Goal: Task Accomplishment & Management: Use online tool/utility

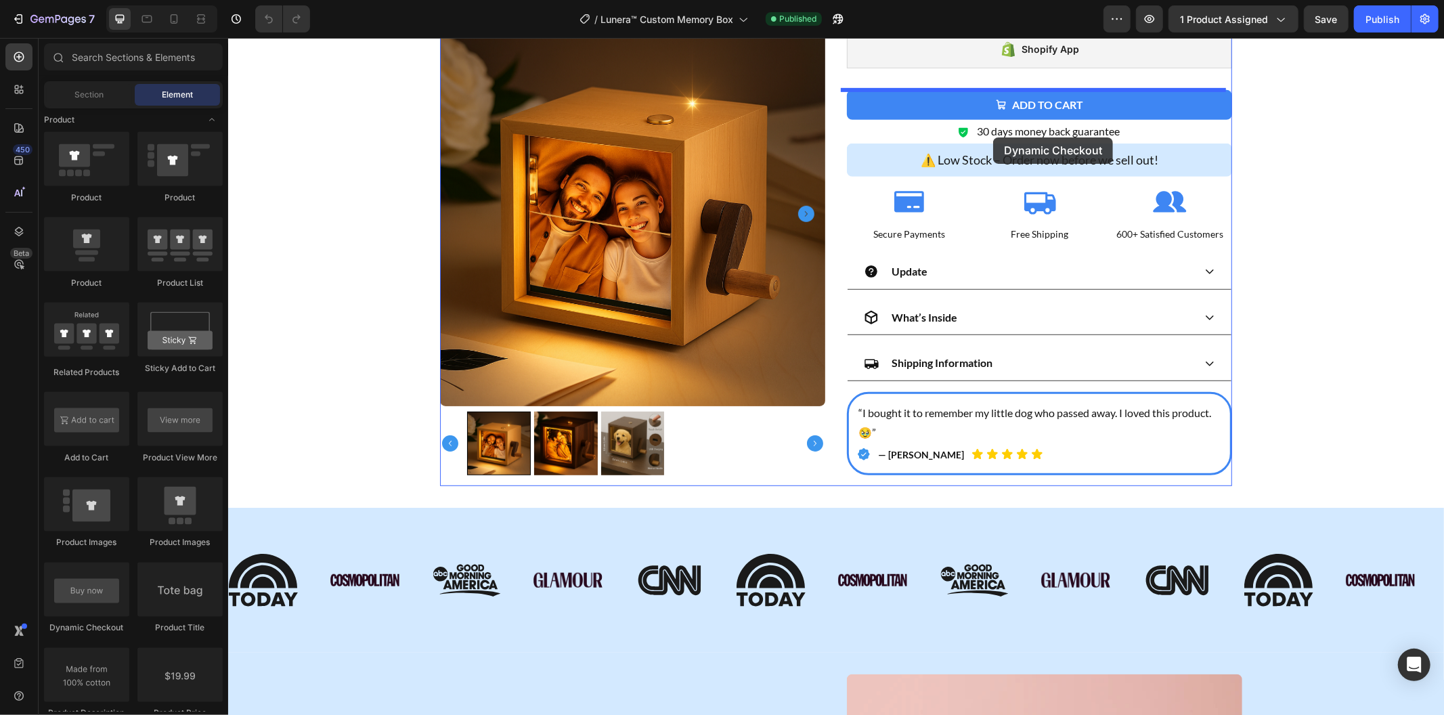
scroll to position [500, 0]
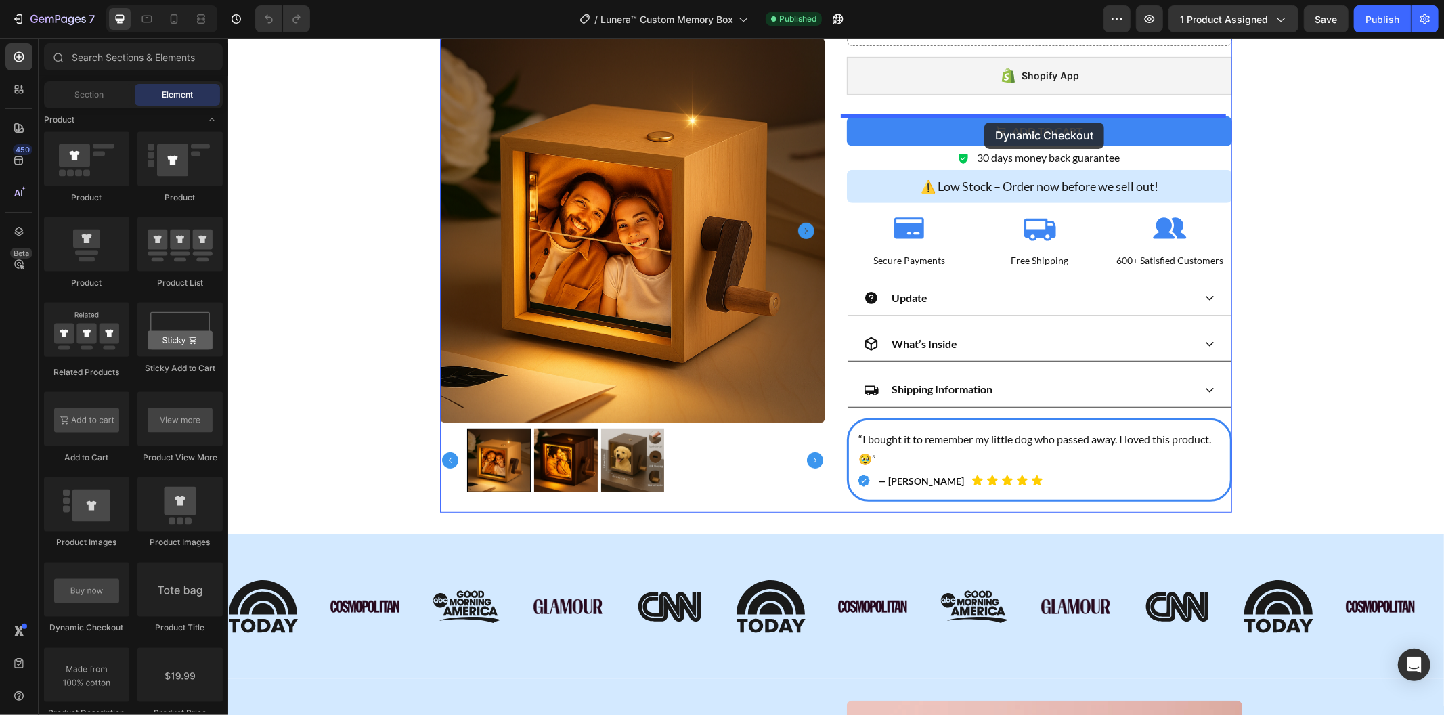
drag, startPoint x: 339, startPoint y: 634, endPoint x: 984, endPoint y: 123, distance: 822.5
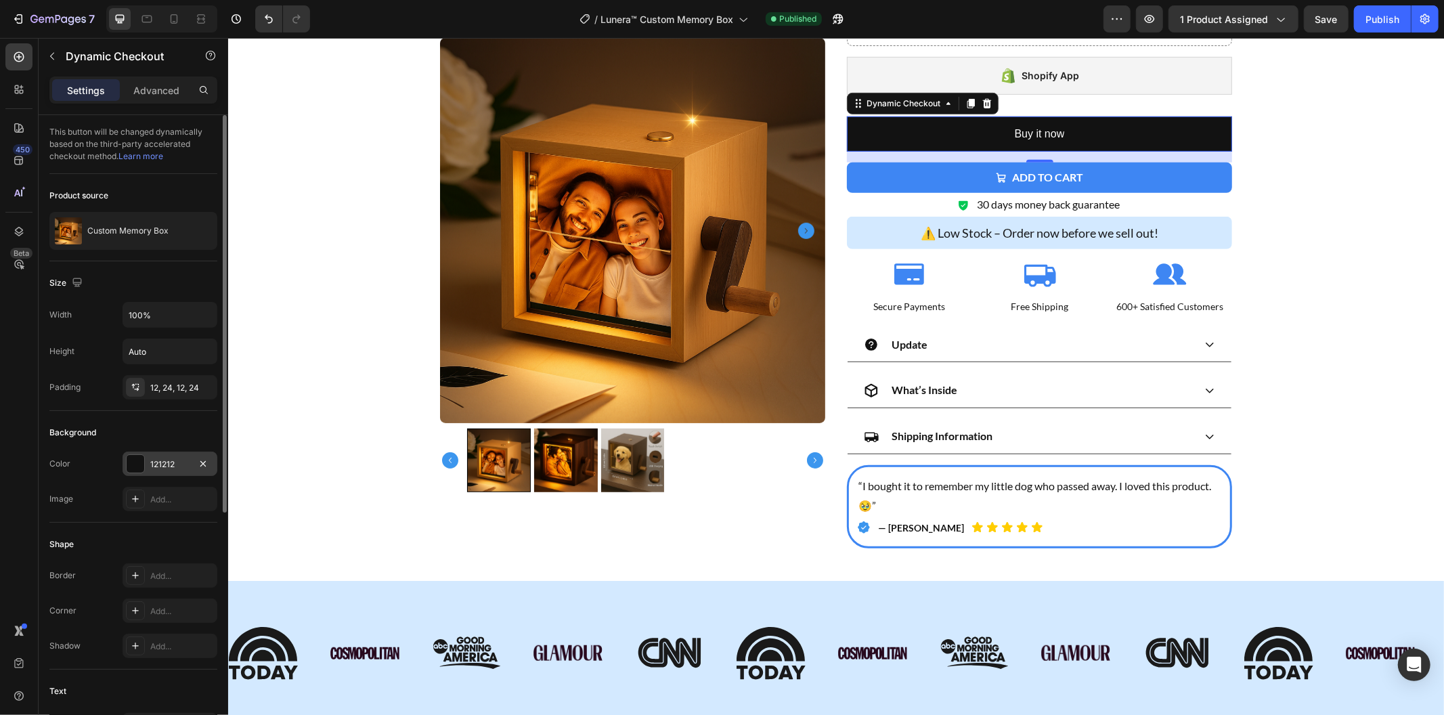
click at [162, 468] on div "121212" at bounding box center [169, 464] width 39 height 12
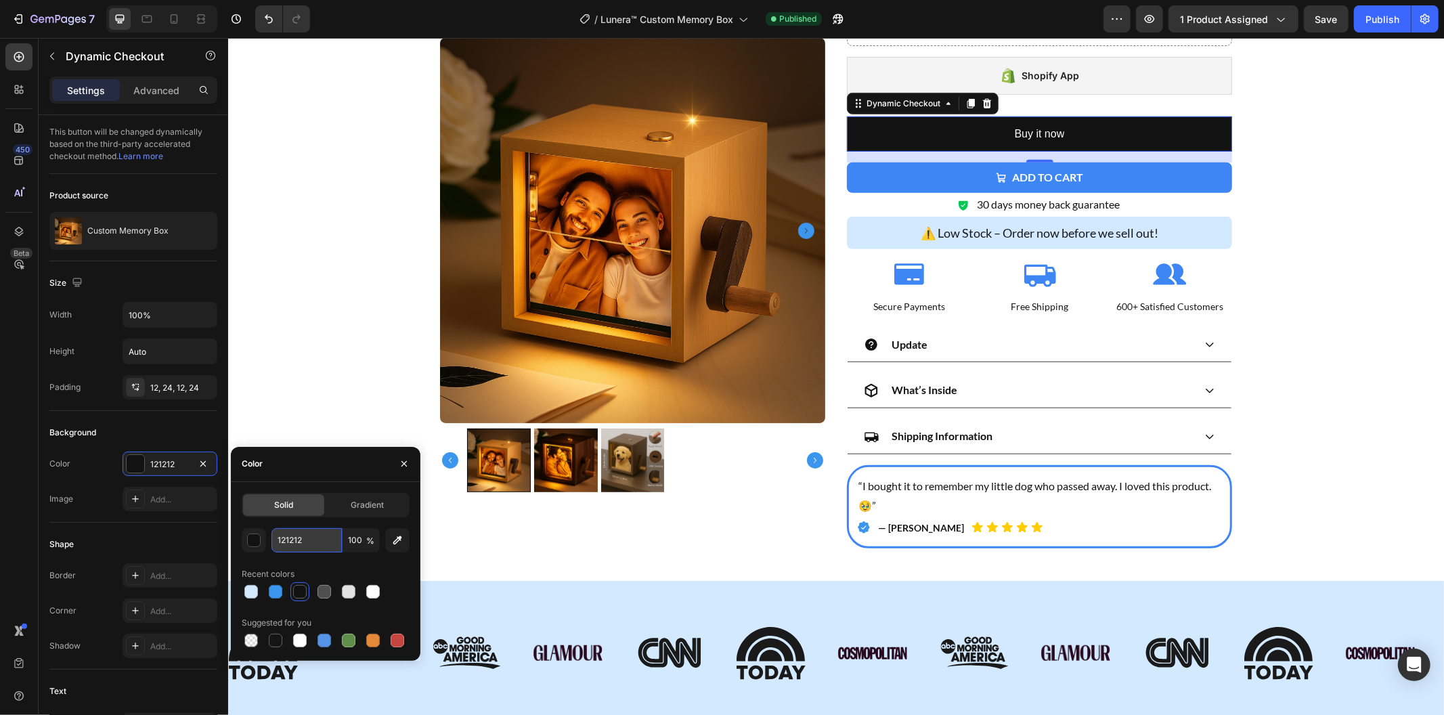
click at [314, 546] on input "121212" at bounding box center [306, 540] width 70 height 24
paste input "3E86F3"
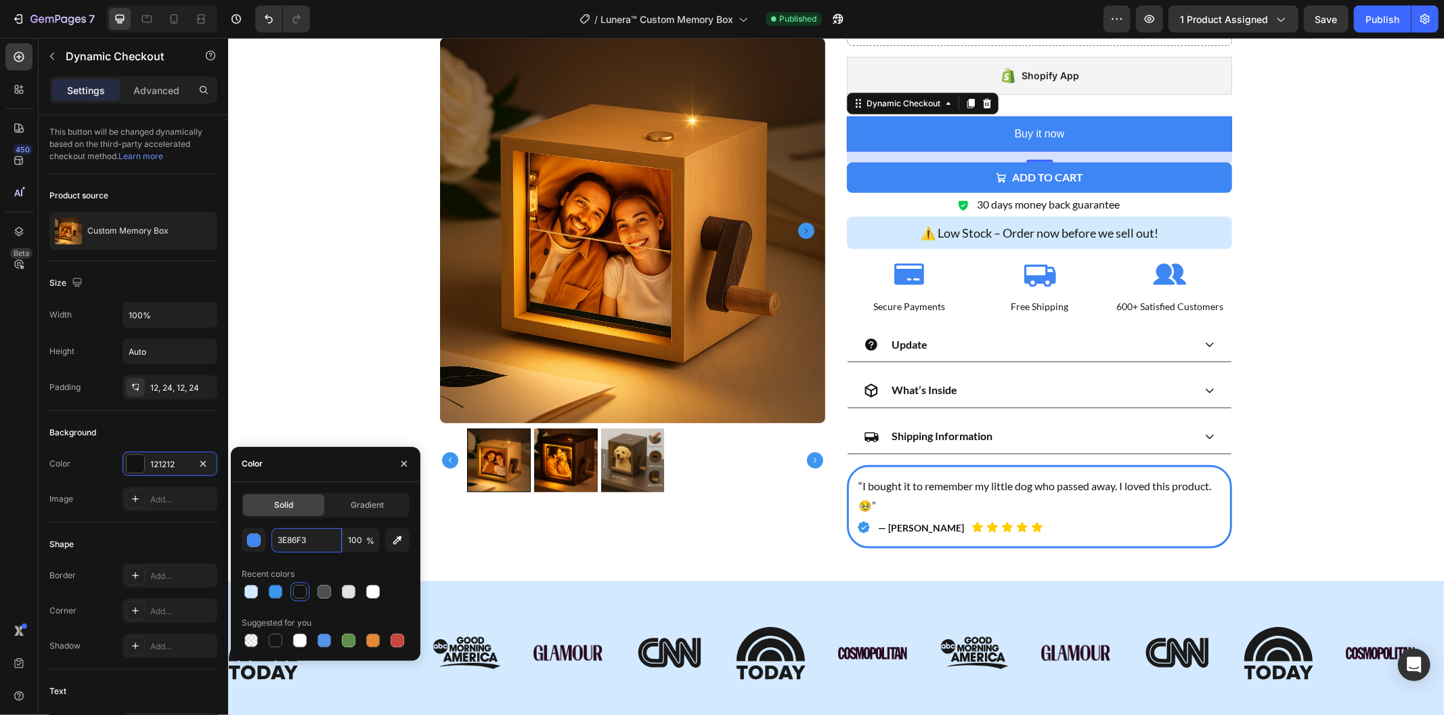
type input "3E86F3"
click at [238, 557] on div "Solid Gradient 3E86F3 100 % Recent colors Suggested for you" at bounding box center [326, 571] width 190 height 157
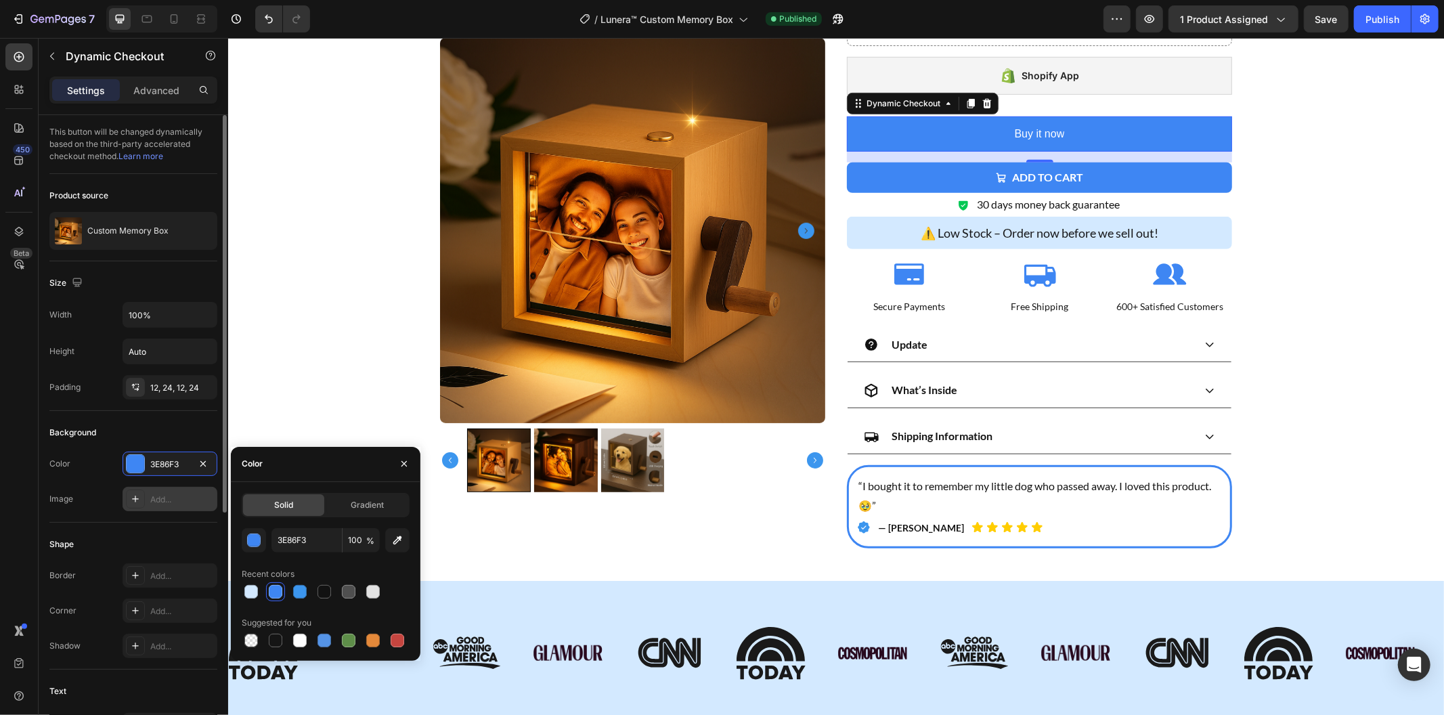
scroll to position [150, 0]
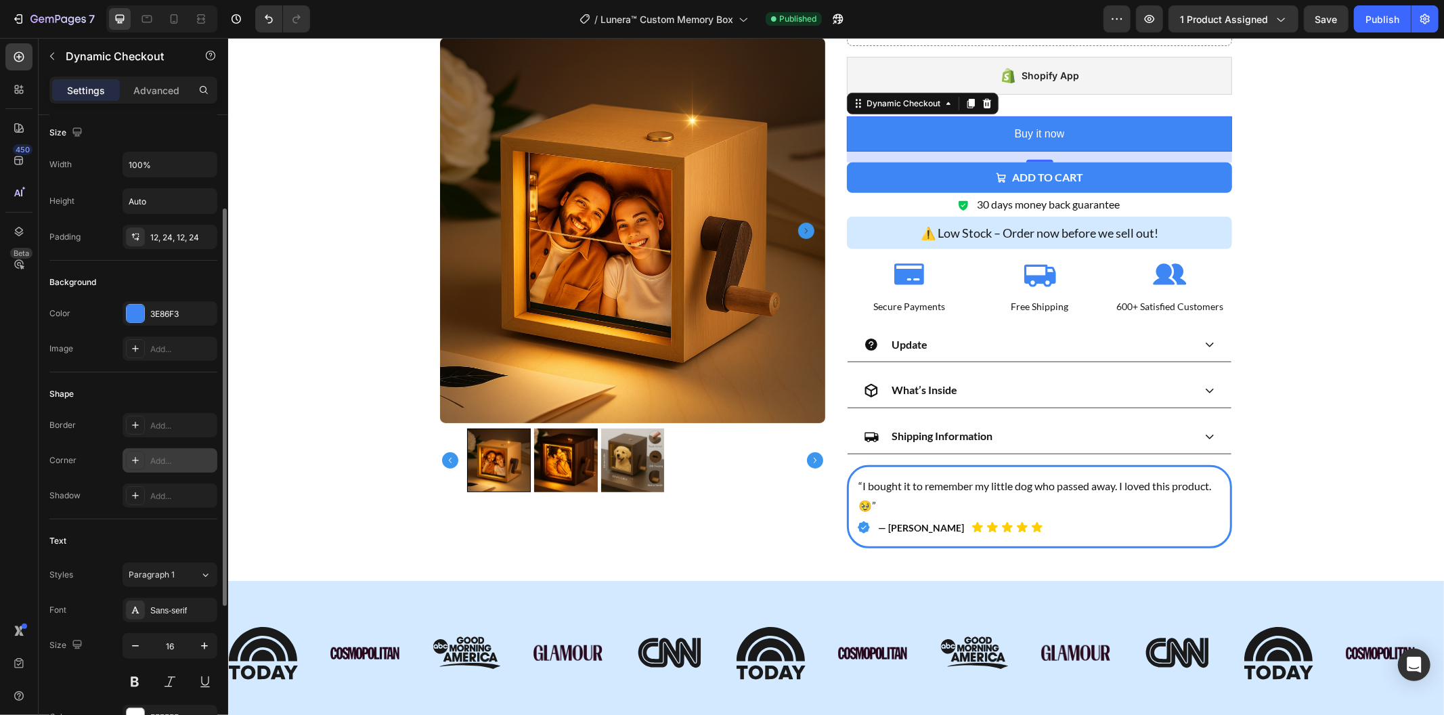
click at [139, 456] on icon at bounding box center [135, 460] width 11 height 11
drag, startPoint x: 162, startPoint y: 610, endPoint x: 0, endPoint y: 562, distance: 169.4
click at [162, 610] on div "Sans-serif" at bounding box center [182, 610] width 64 height 12
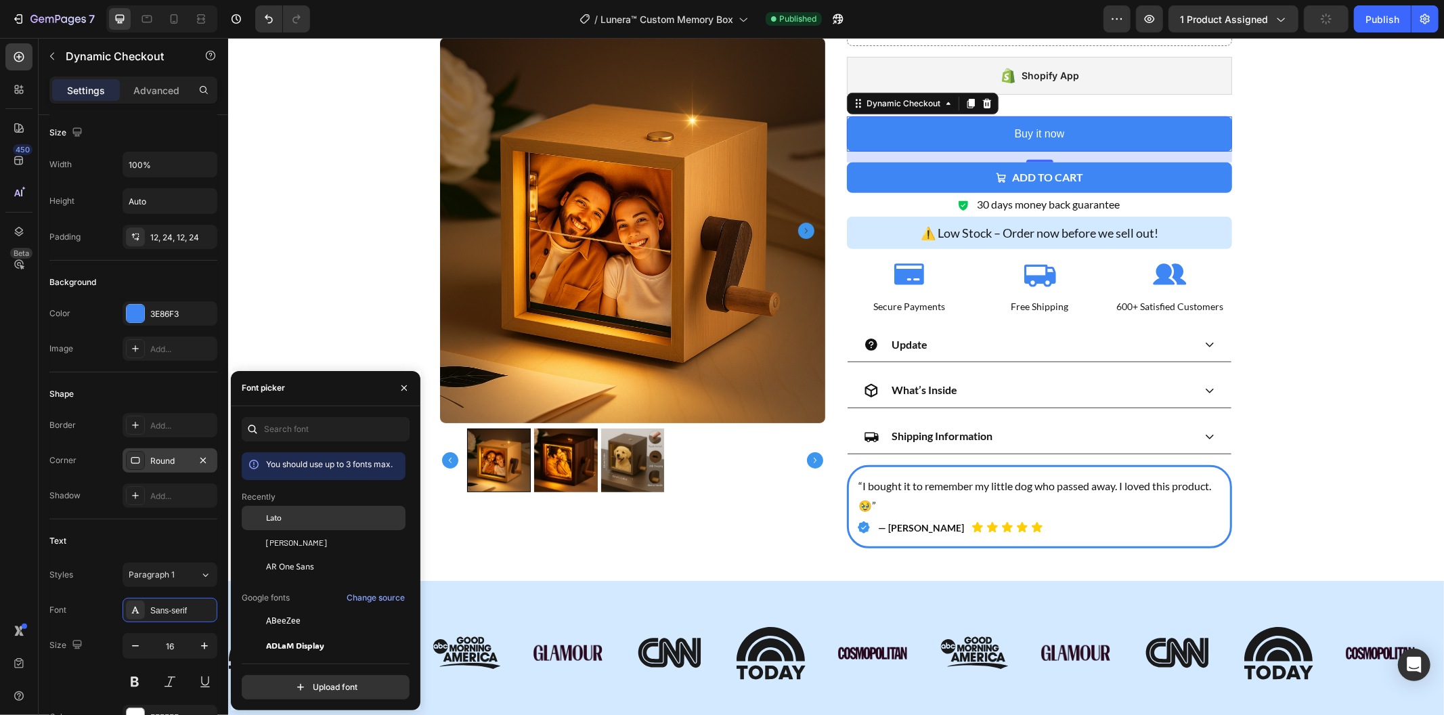
click at [303, 519] on div "Lato" at bounding box center [334, 518] width 137 height 12
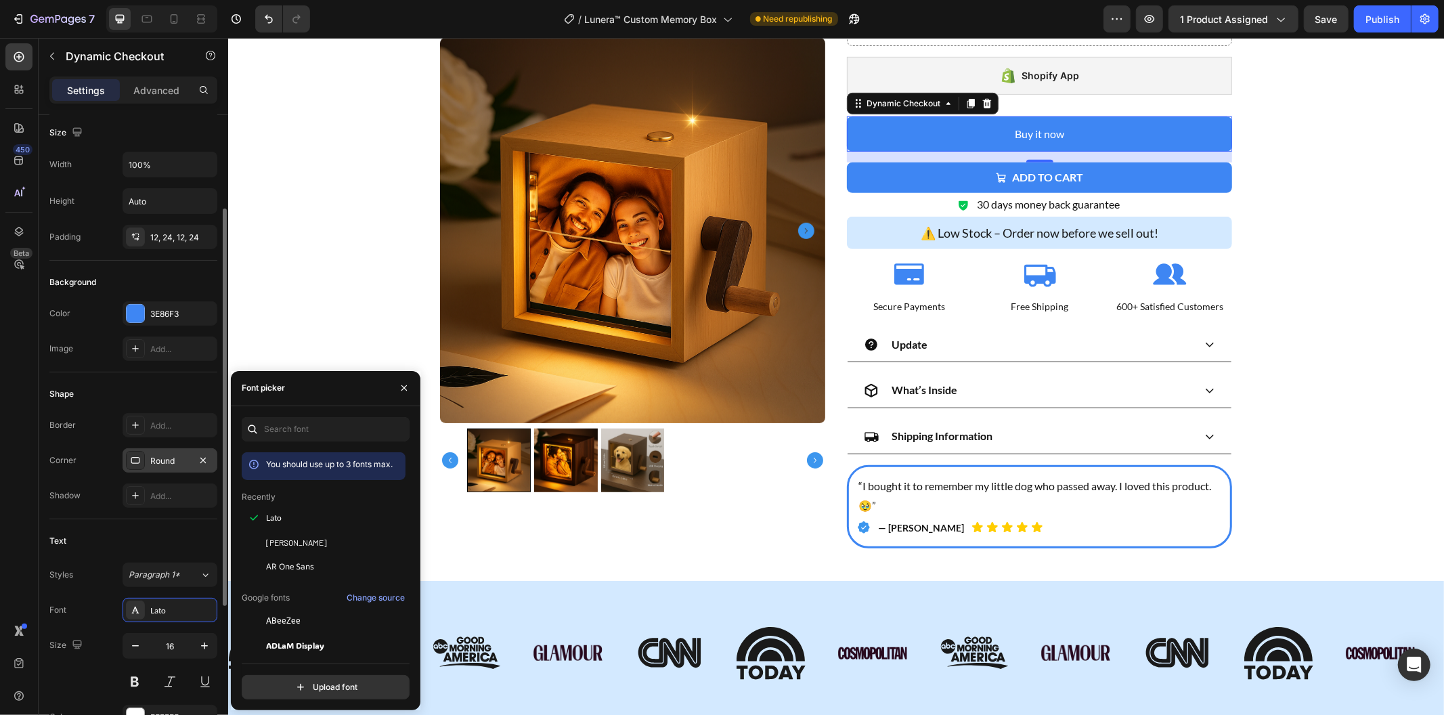
scroll to position [376, 0]
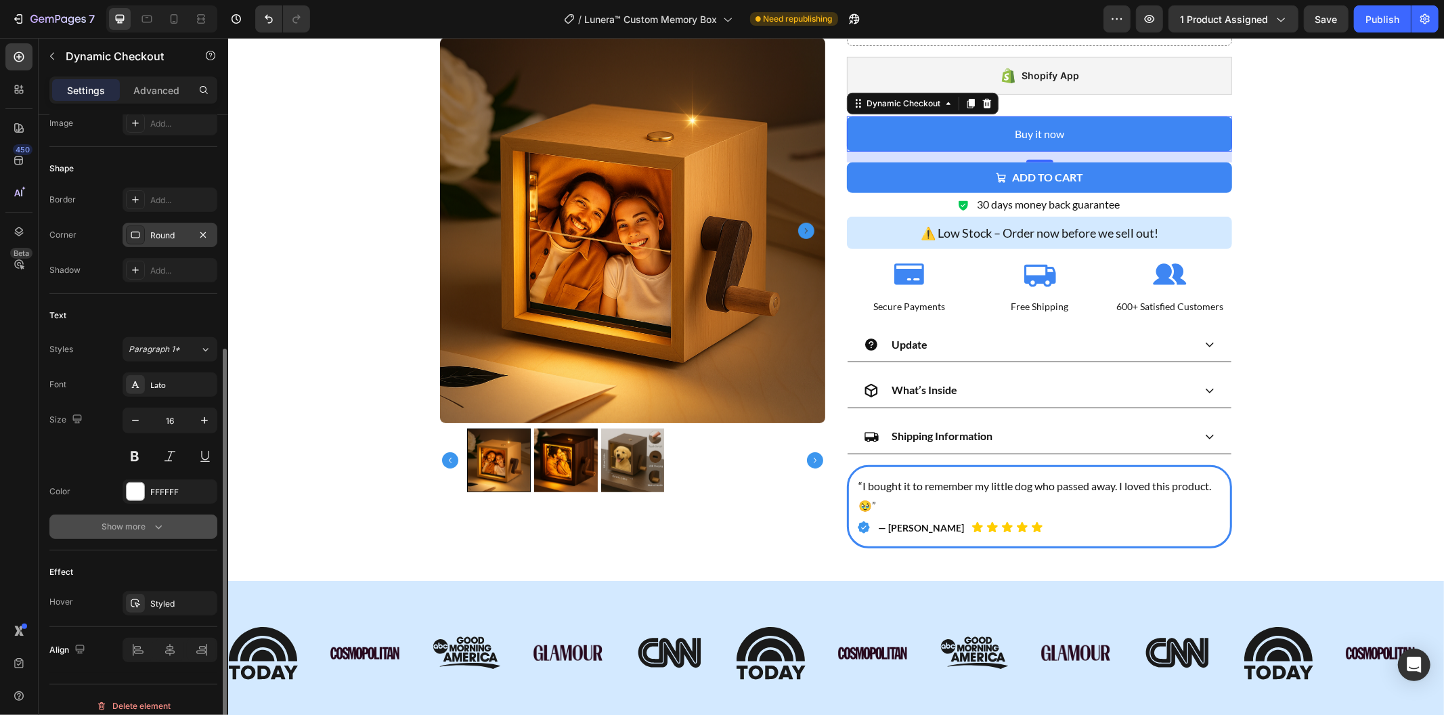
click at [159, 529] on icon "button" at bounding box center [159, 527] width 14 height 14
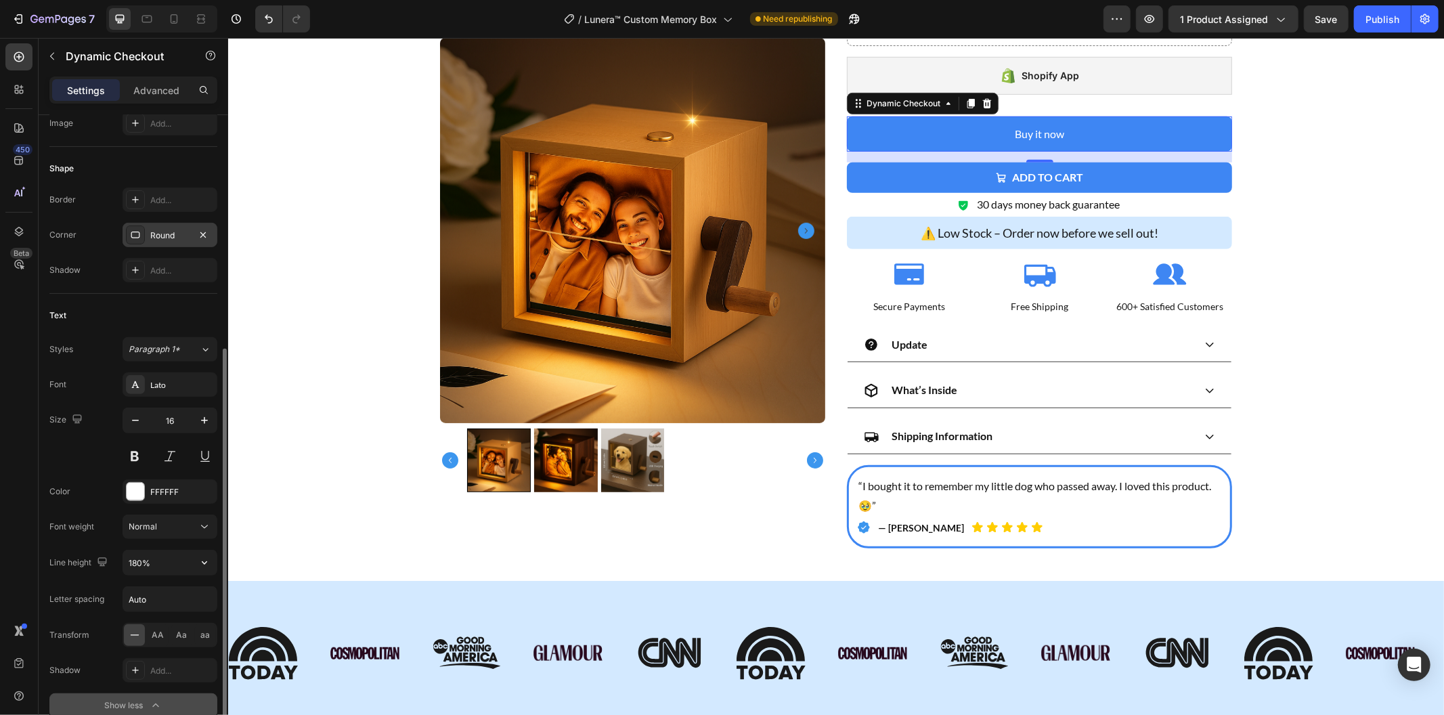
scroll to position [567, 0]
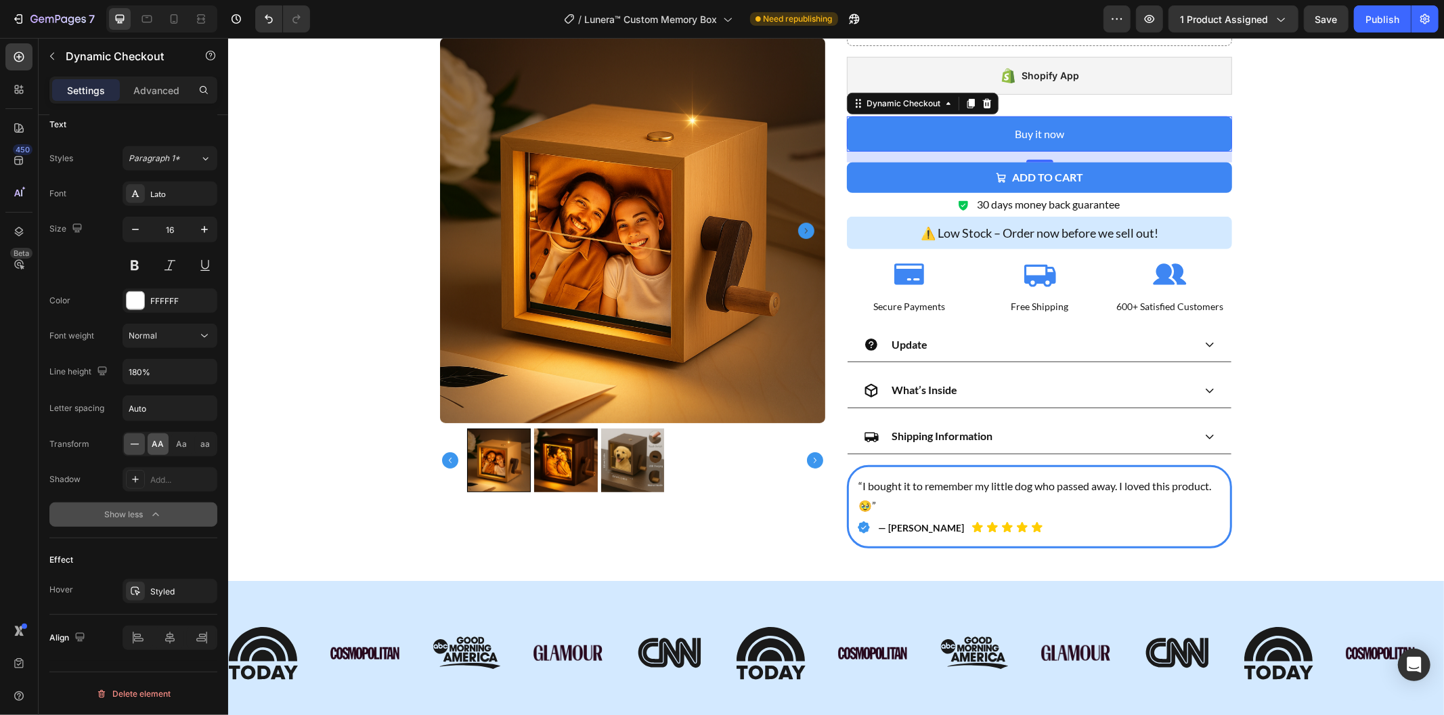
click at [154, 441] on span "AA" at bounding box center [158, 444] width 12 height 12
click at [203, 591] on icon "button" at bounding box center [202, 590] width 5 height 5
click at [1164, 171] on button "Add to cart" at bounding box center [1038, 177] width 385 height 30
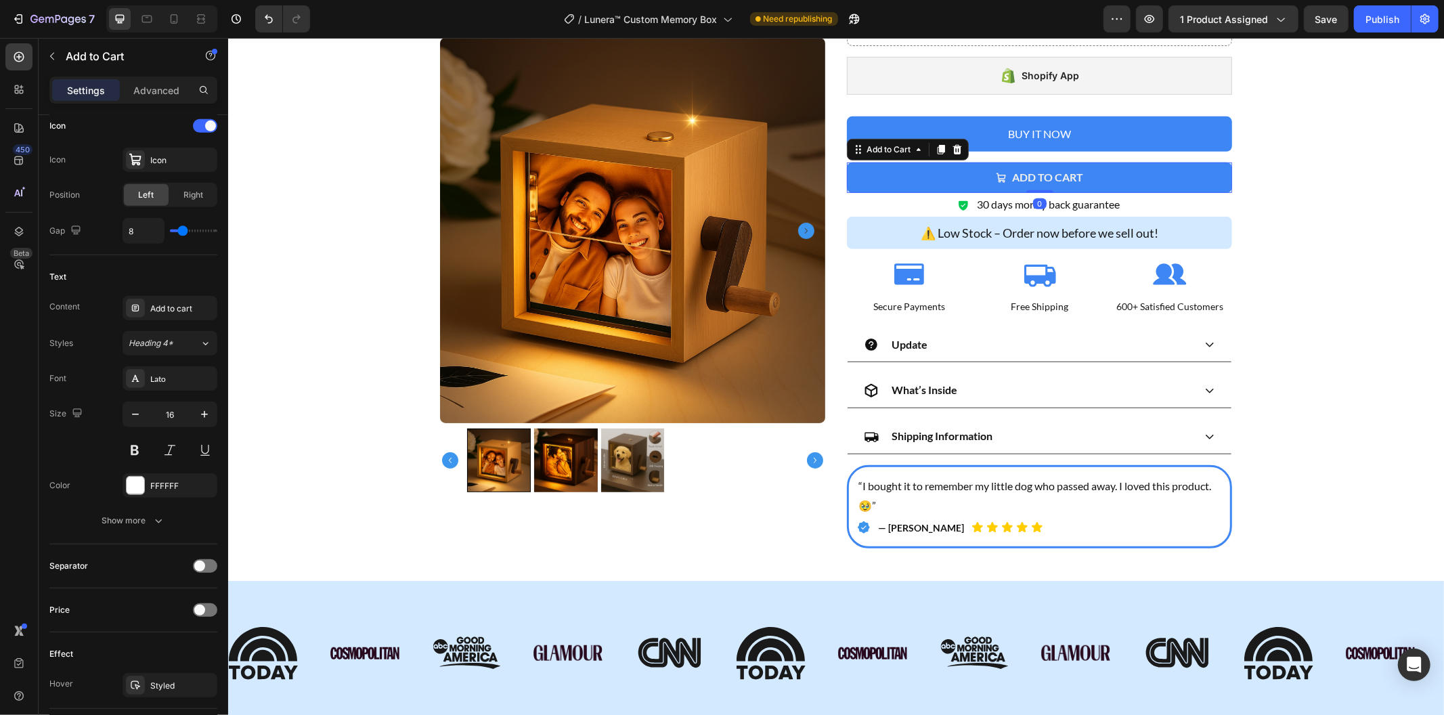
scroll to position [0, 0]
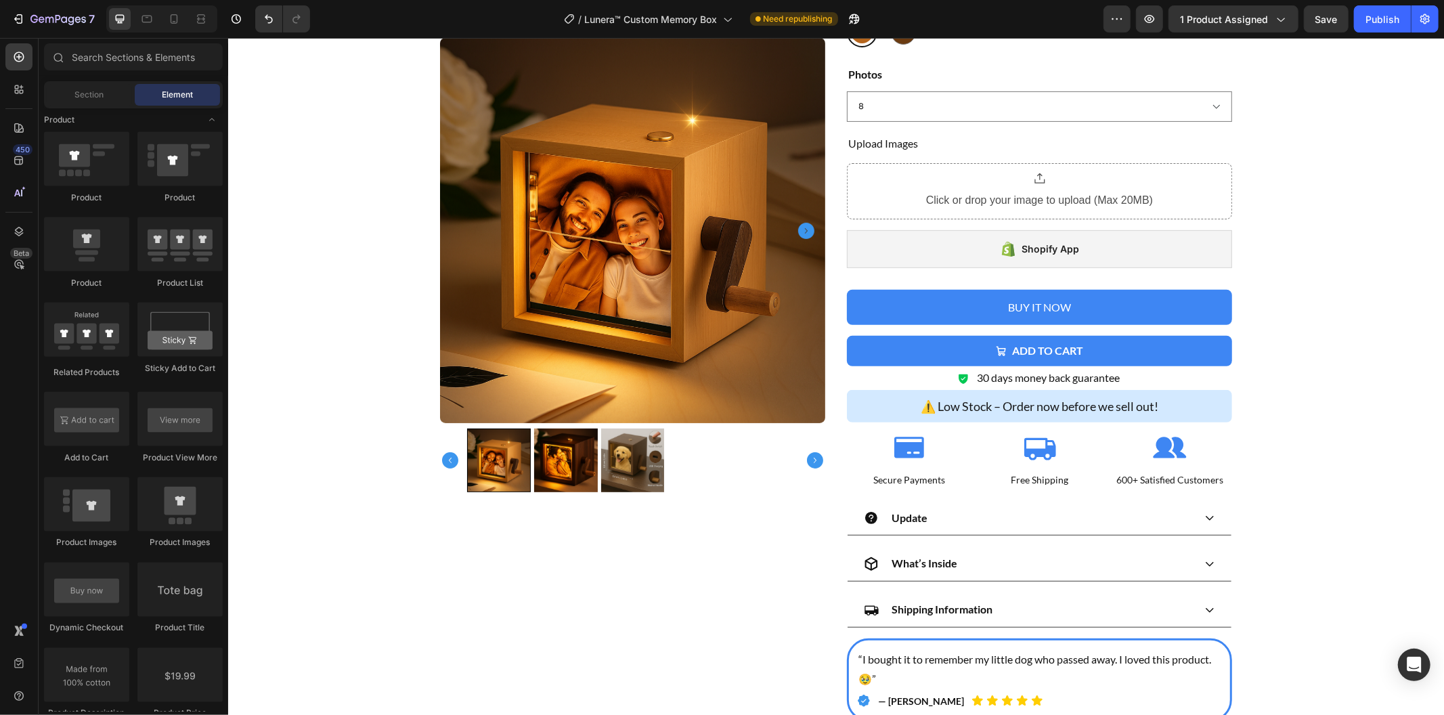
scroll to position [274, 0]
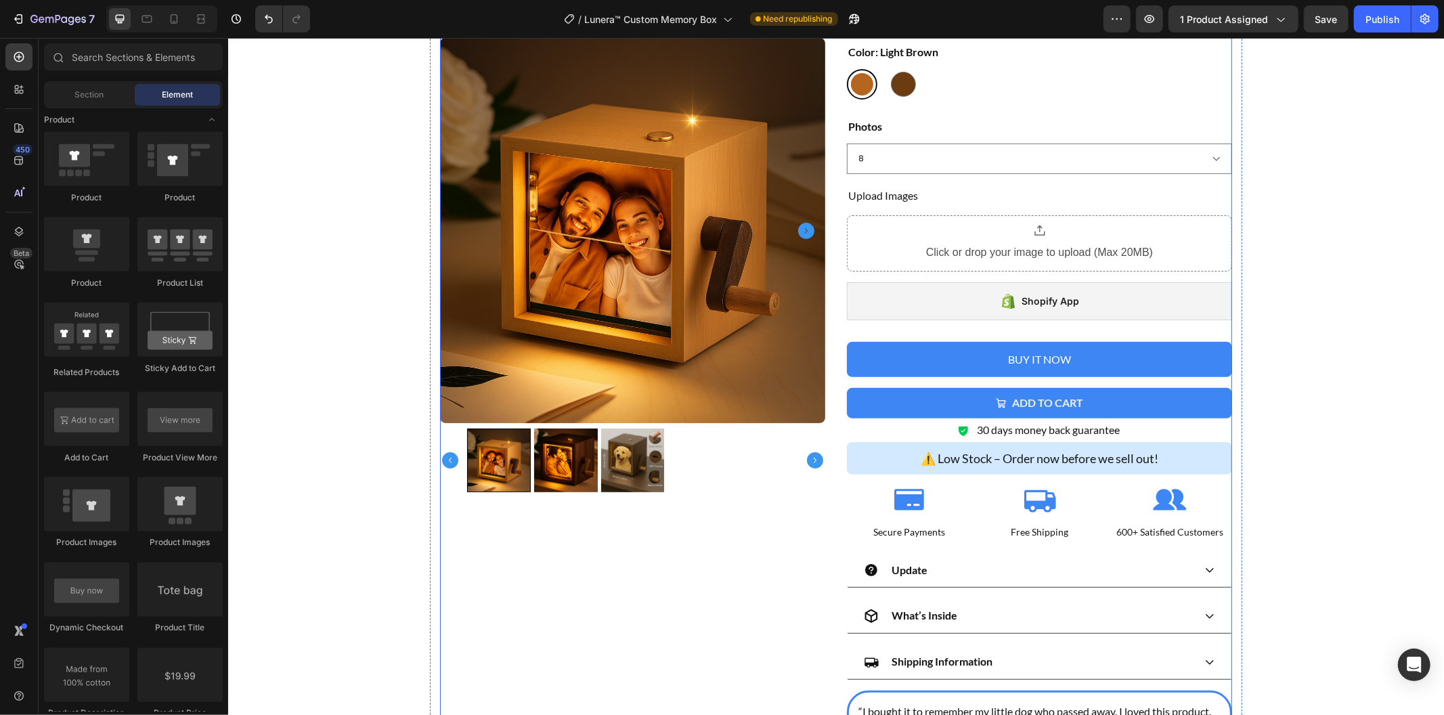
click at [1185, 409] on button "Add to cart" at bounding box center [1038, 402] width 385 height 30
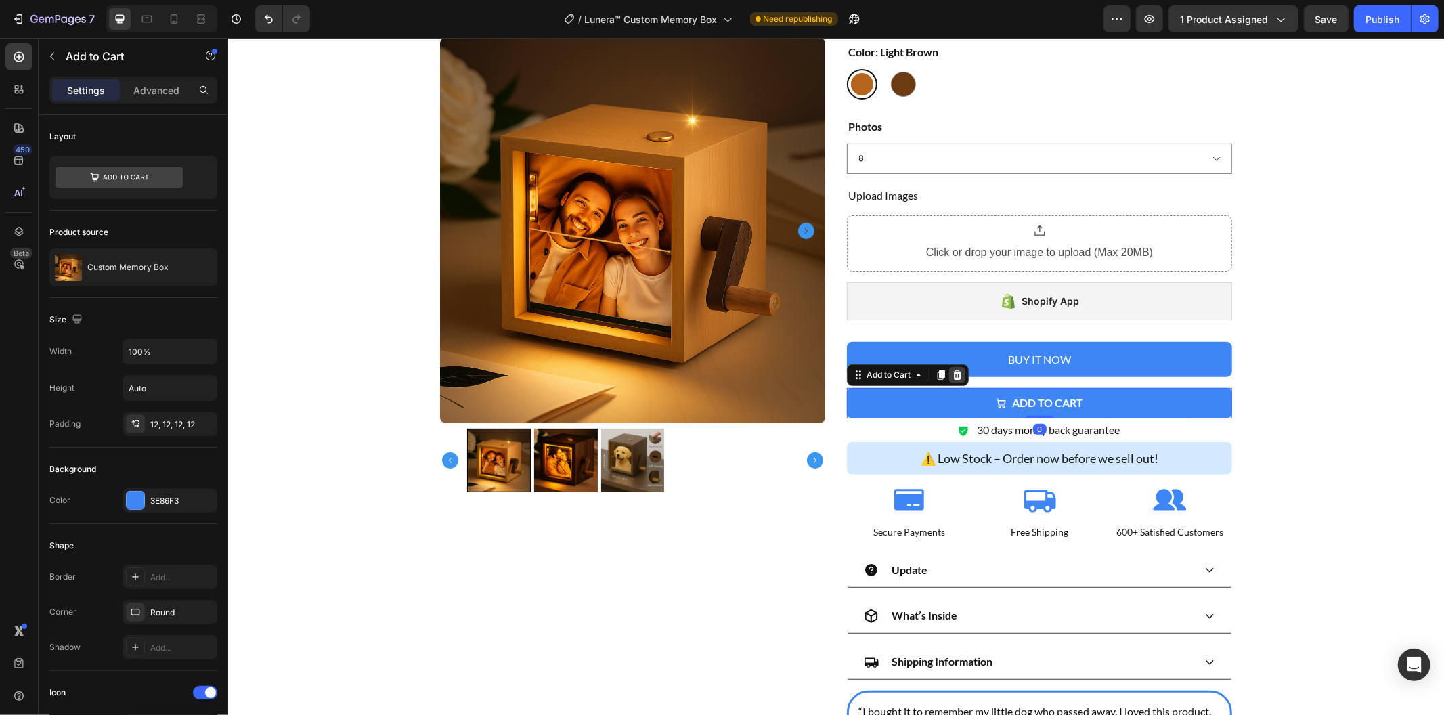
drag, startPoint x: 955, startPoint y: 375, endPoint x: 965, endPoint y: 372, distance: 10.5
click at [954, 374] on icon at bounding box center [956, 374] width 11 height 11
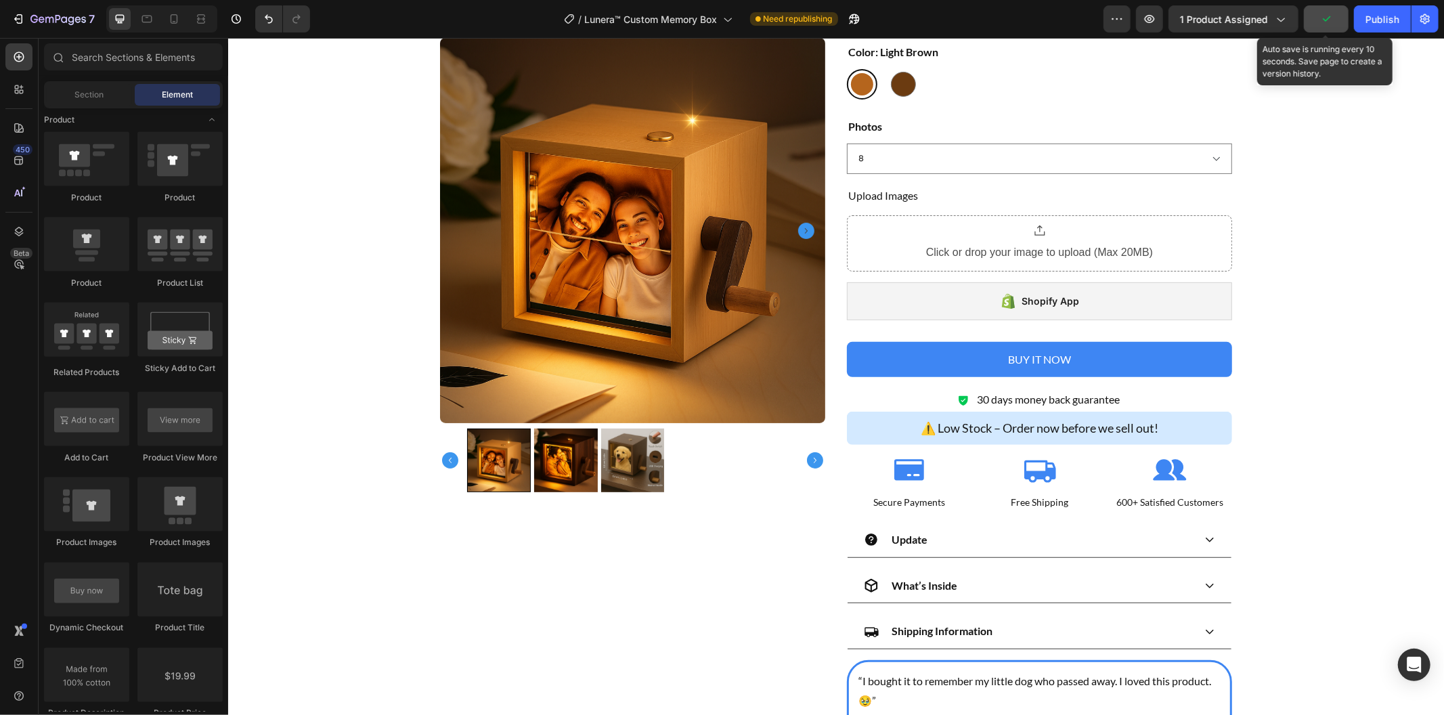
click at [1330, 19] on icon "button" at bounding box center [1326, 19] width 14 height 14
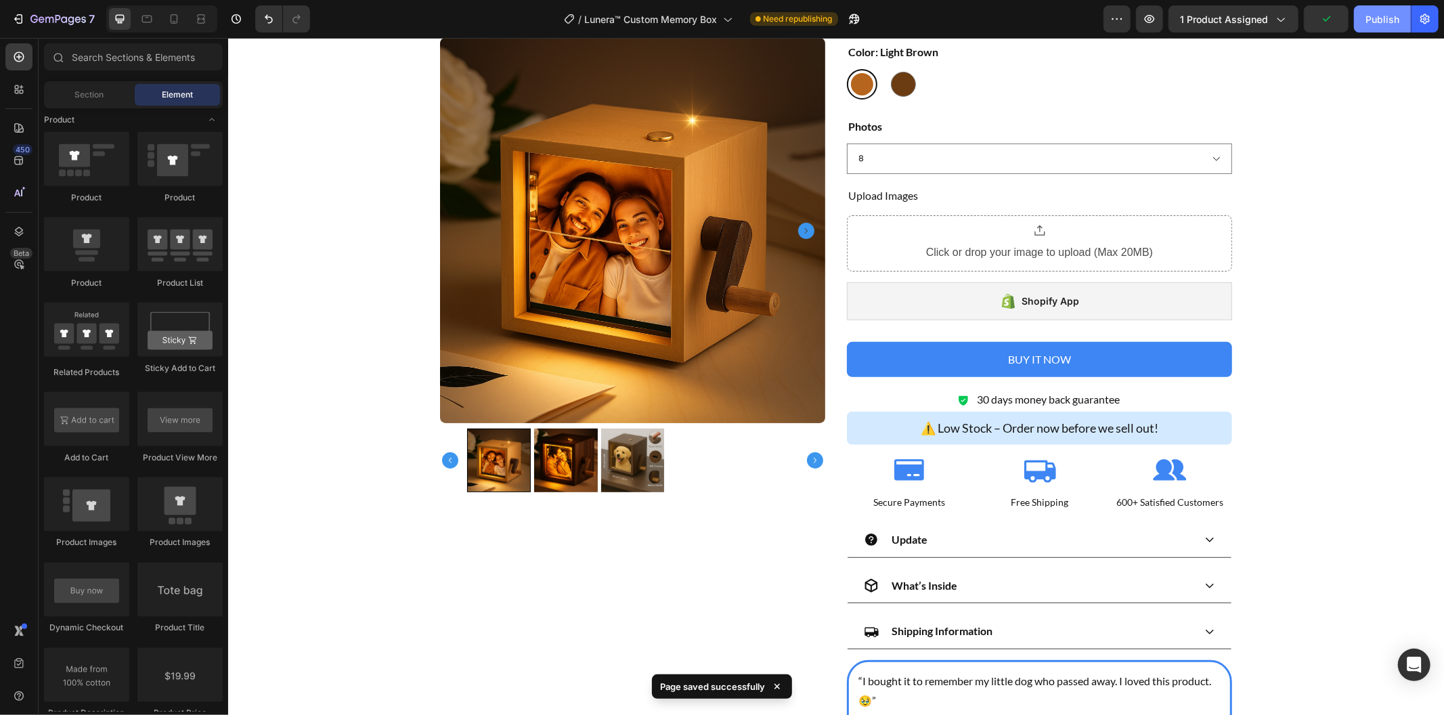
click at [1368, 18] on div "Publish" at bounding box center [1382, 19] width 34 height 14
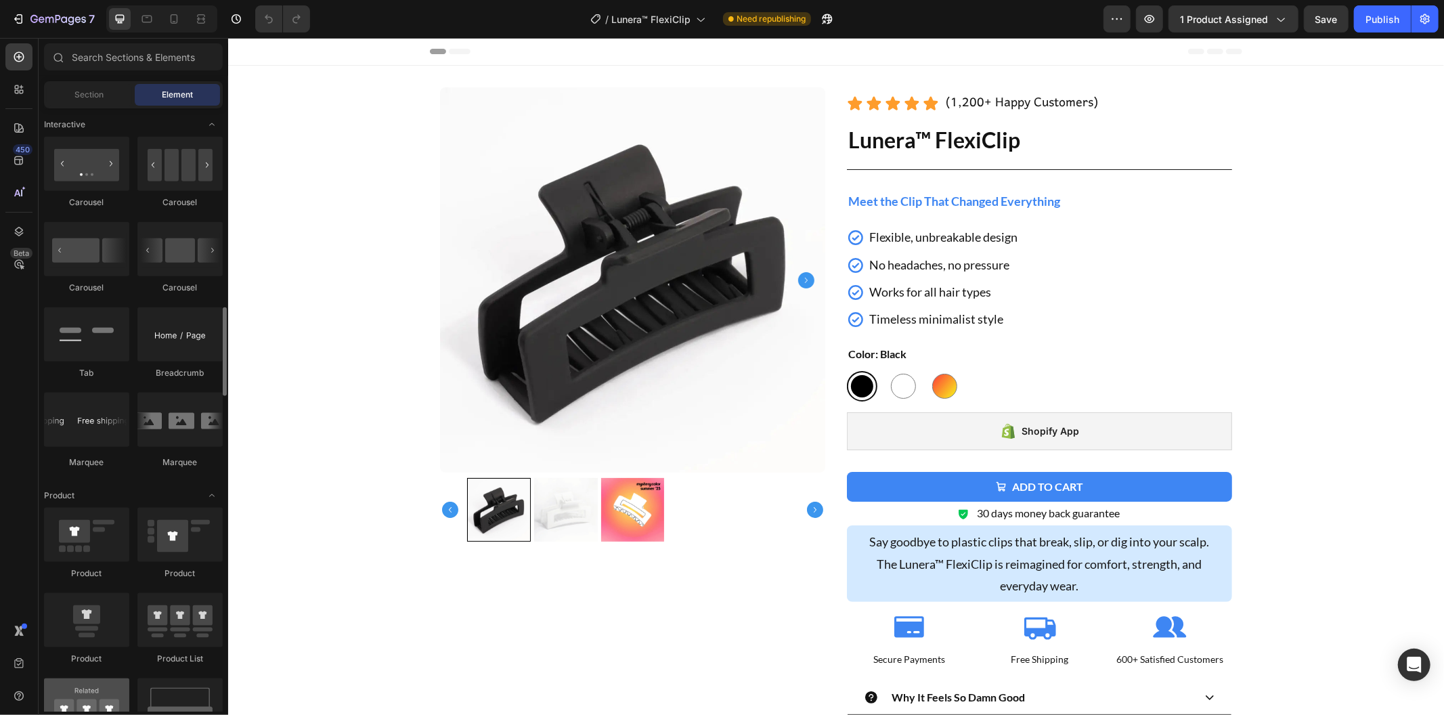
scroll to position [1654, 0]
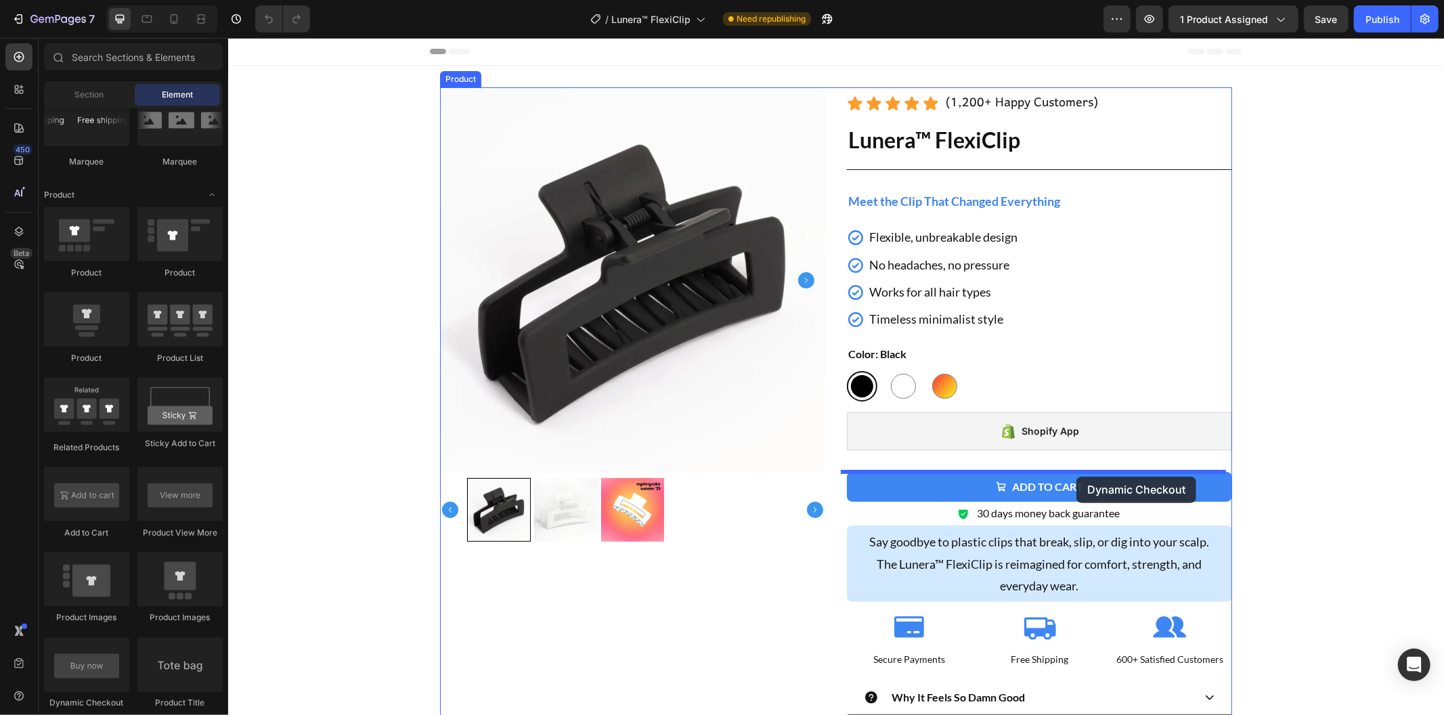
drag, startPoint x: 338, startPoint y: 707, endPoint x: 1076, endPoint y: 476, distance: 772.7
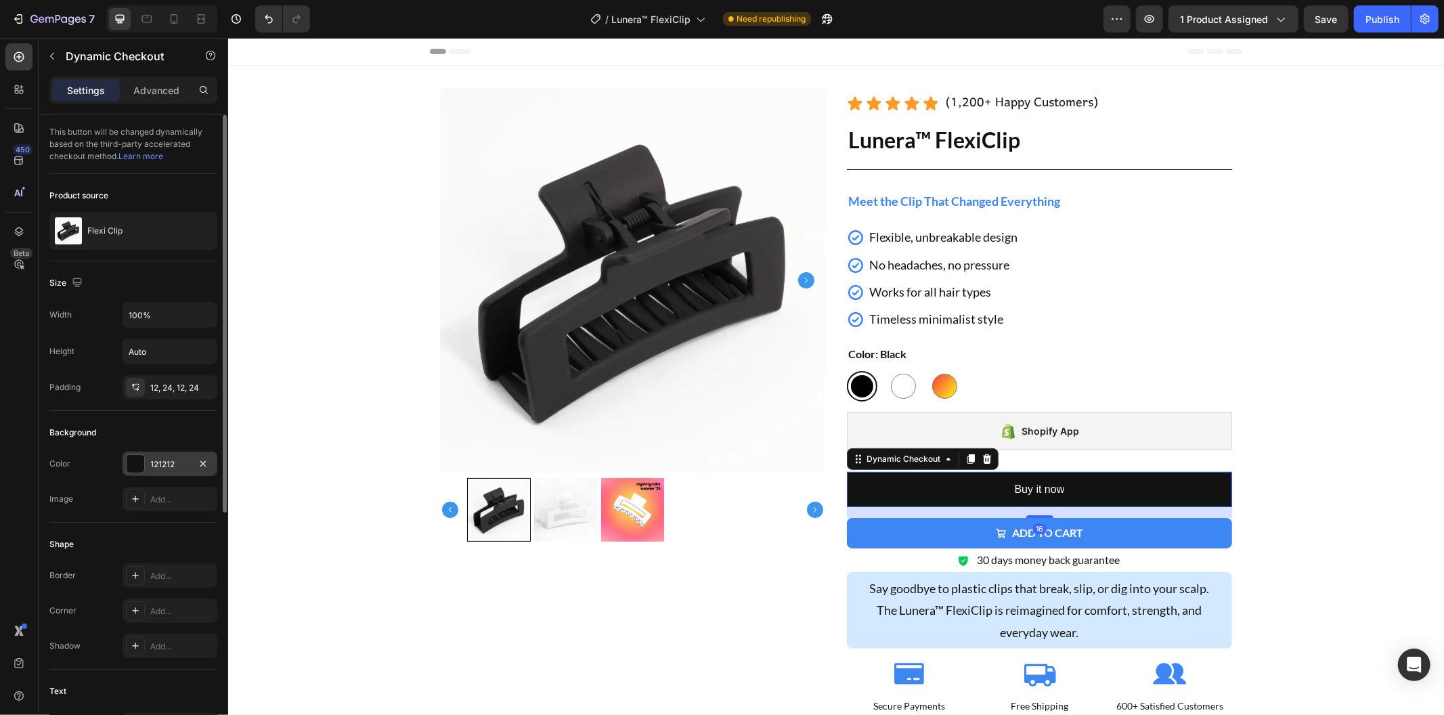
click at [177, 463] on div "121212" at bounding box center [169, 464] width 39 height 12
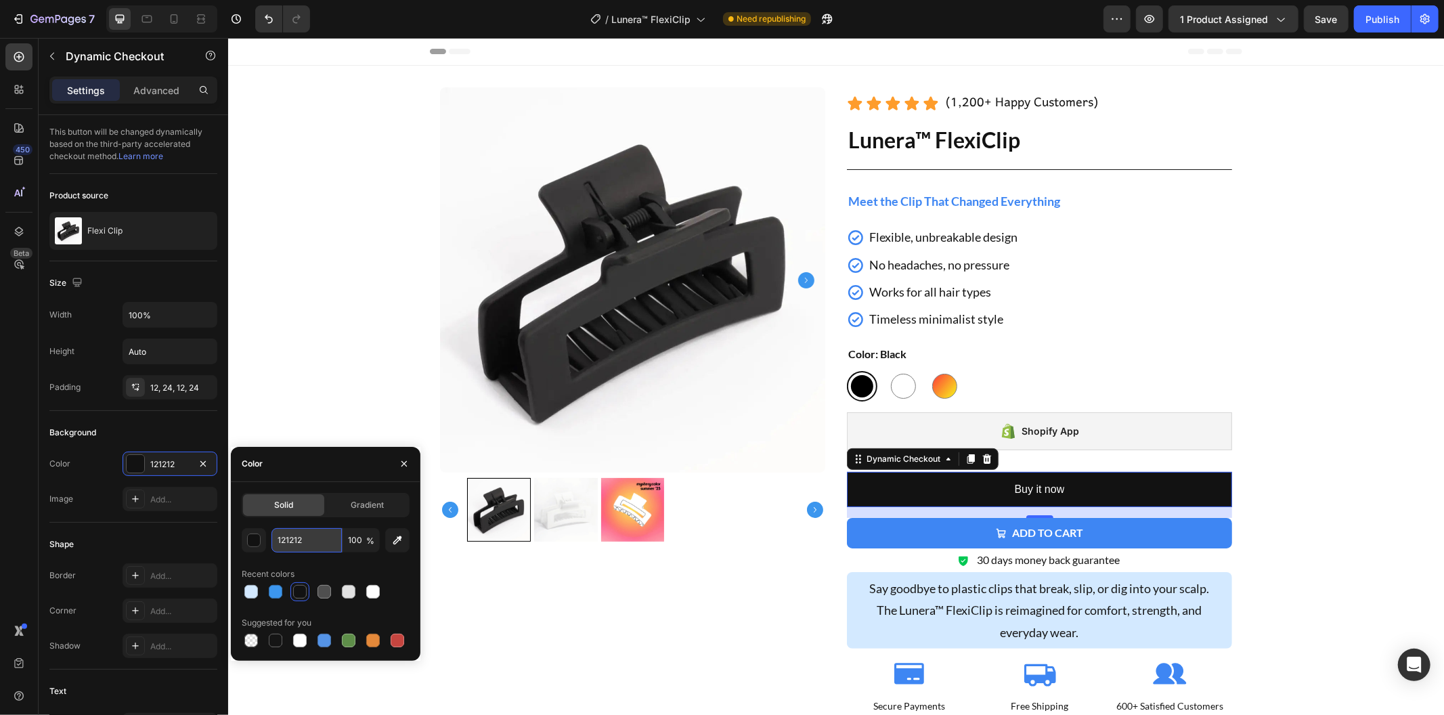
click at [315, 531] on input "121212" at bounding box center [306, 540] width 70 height 24
paste input "3E86F3"
type input "3E86F3"
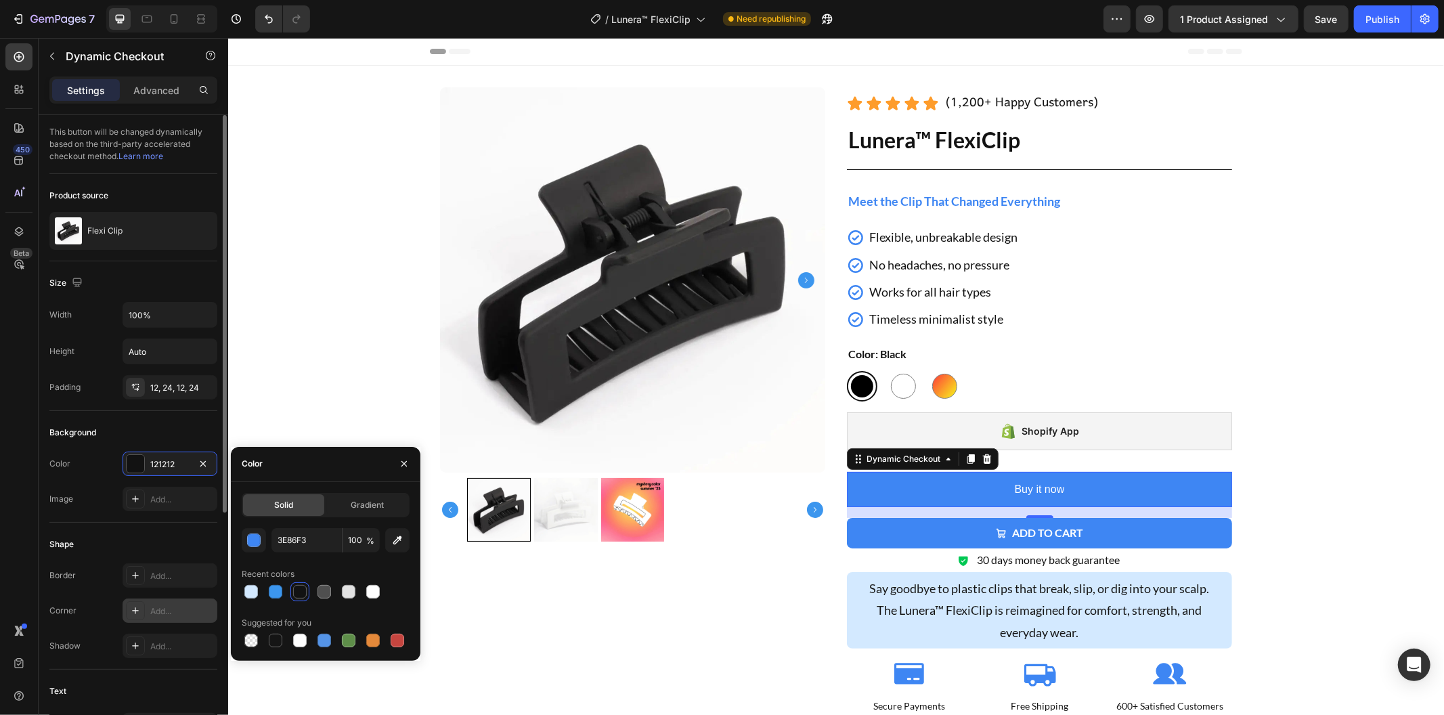
click at [126, 611] on div at bounding box center [135, 610] width 19 height 19
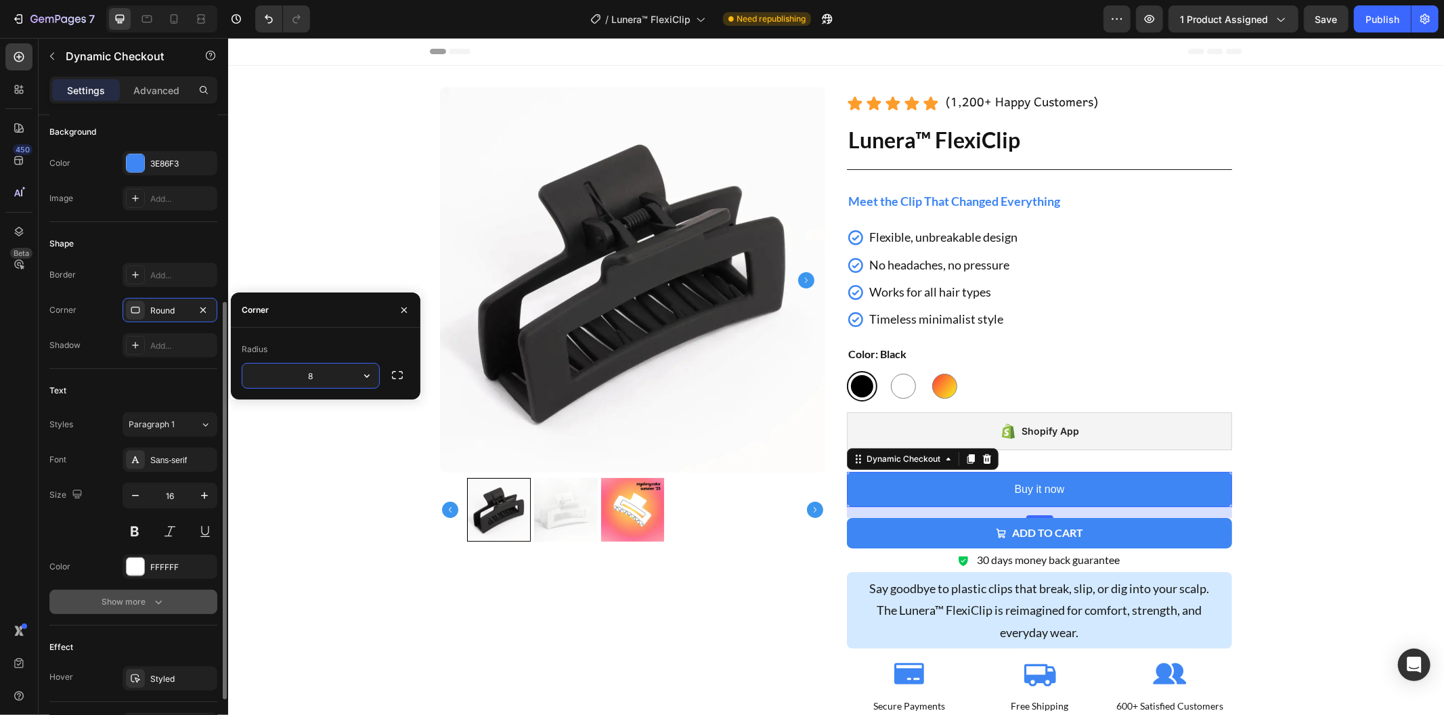
scroll to position [376, 0]
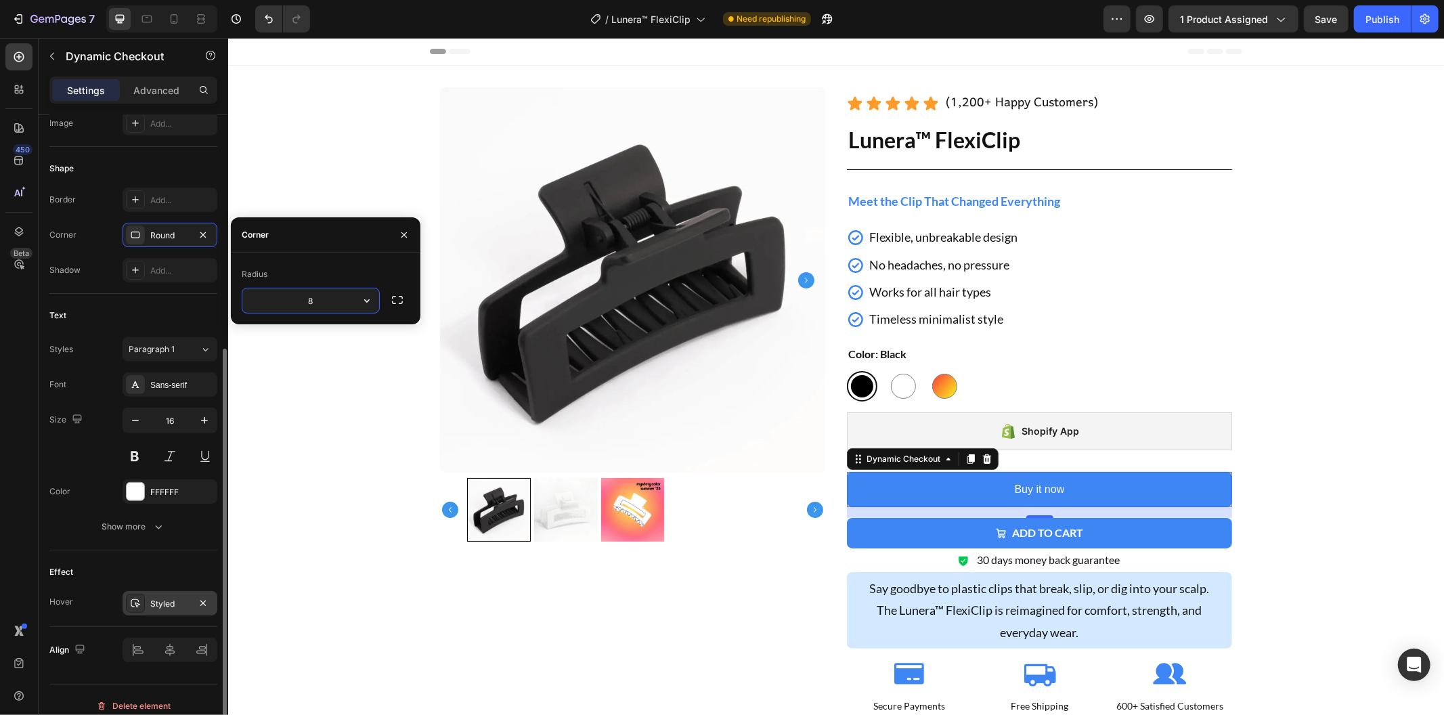
drag, startPoint x: 201, startPoint y: 600, endPoint x: 204, endPoint y: 592, distance: 8.6
click at [202, 600] on icon "button" at bounding box center [203, 603] width 11 height 11
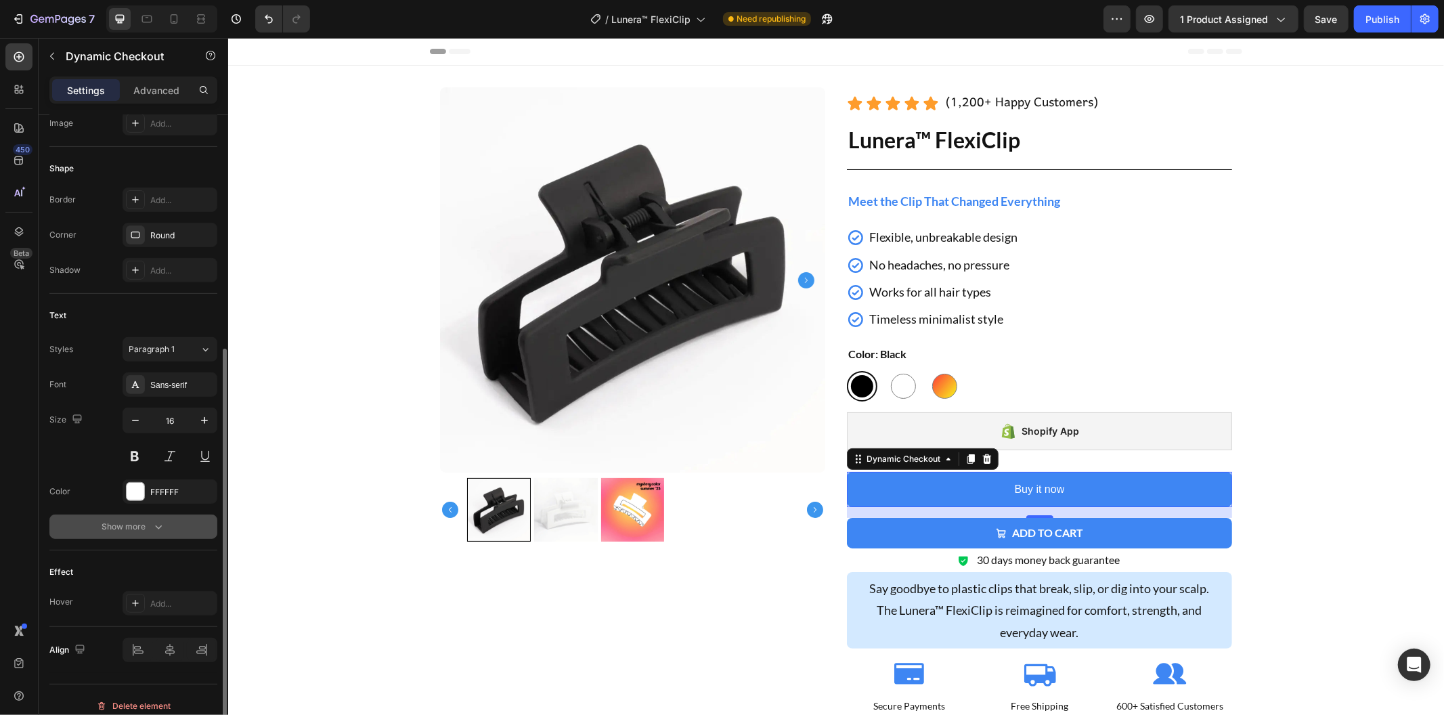
drag, startPoint x: 169, startPoint y: 523, endPoint x: 181, endPoint y: 539, distance: 20.5
click at [170, 524] on button "Show more" at bounding box center [133, 526] width 168 height 24
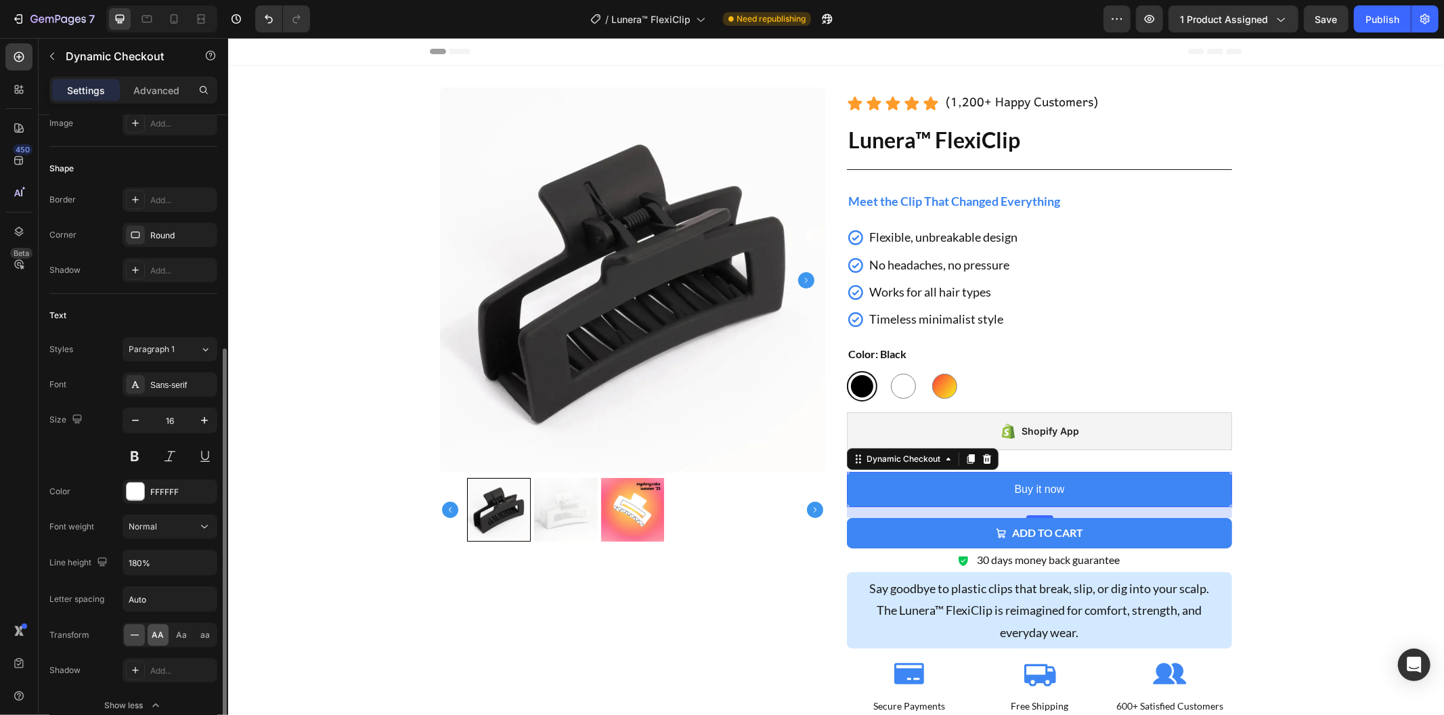
click at [164, 634] on div "AA" at bounding box center [158, 635] width 21 height 22
click at [191, 387] on div "Sans-serif" at bounding box center [182, 385] width 64 height 12
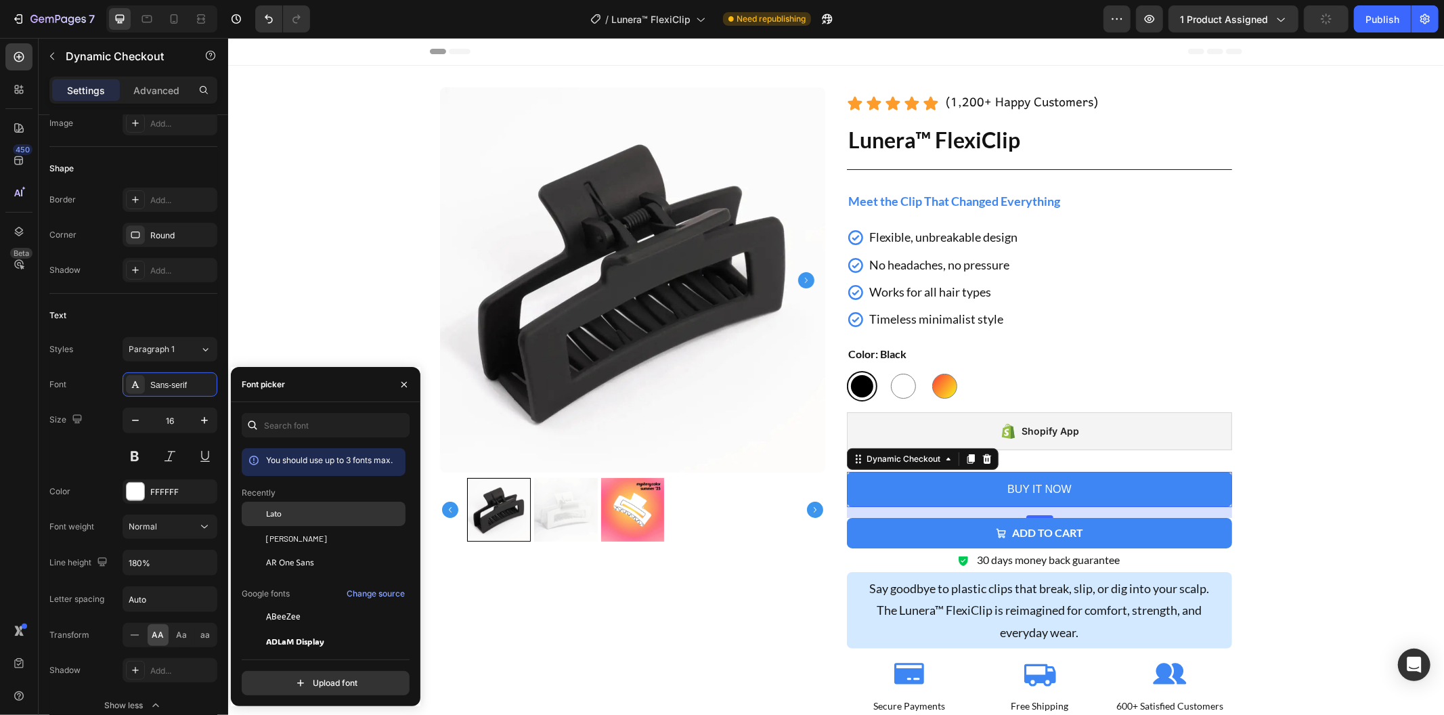
click at [305, 604] on div "Lato" at bounding box center [324, 616] width 164 height 24
click at [951, 521] on button "Add to cart" at bounding box center [1038, 532] width 385 height 30
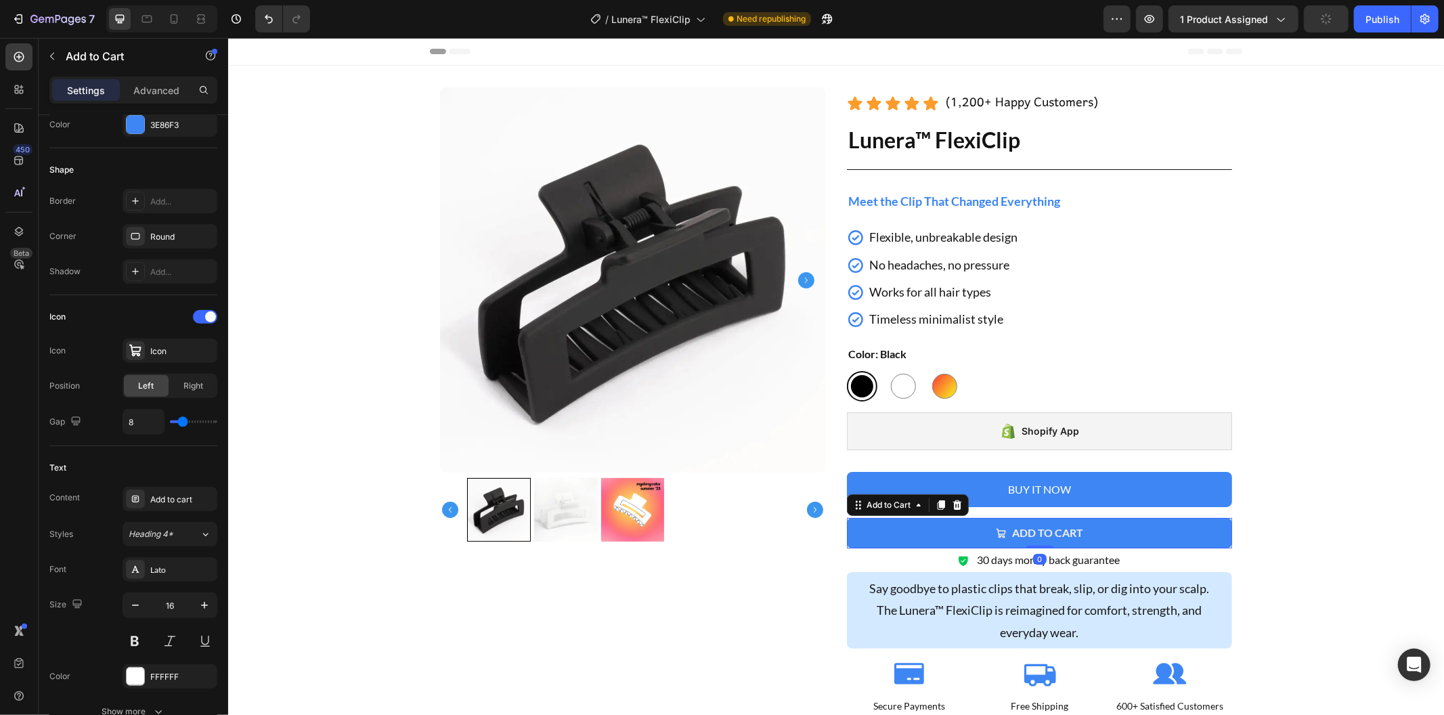
scroll to position [0, 0]
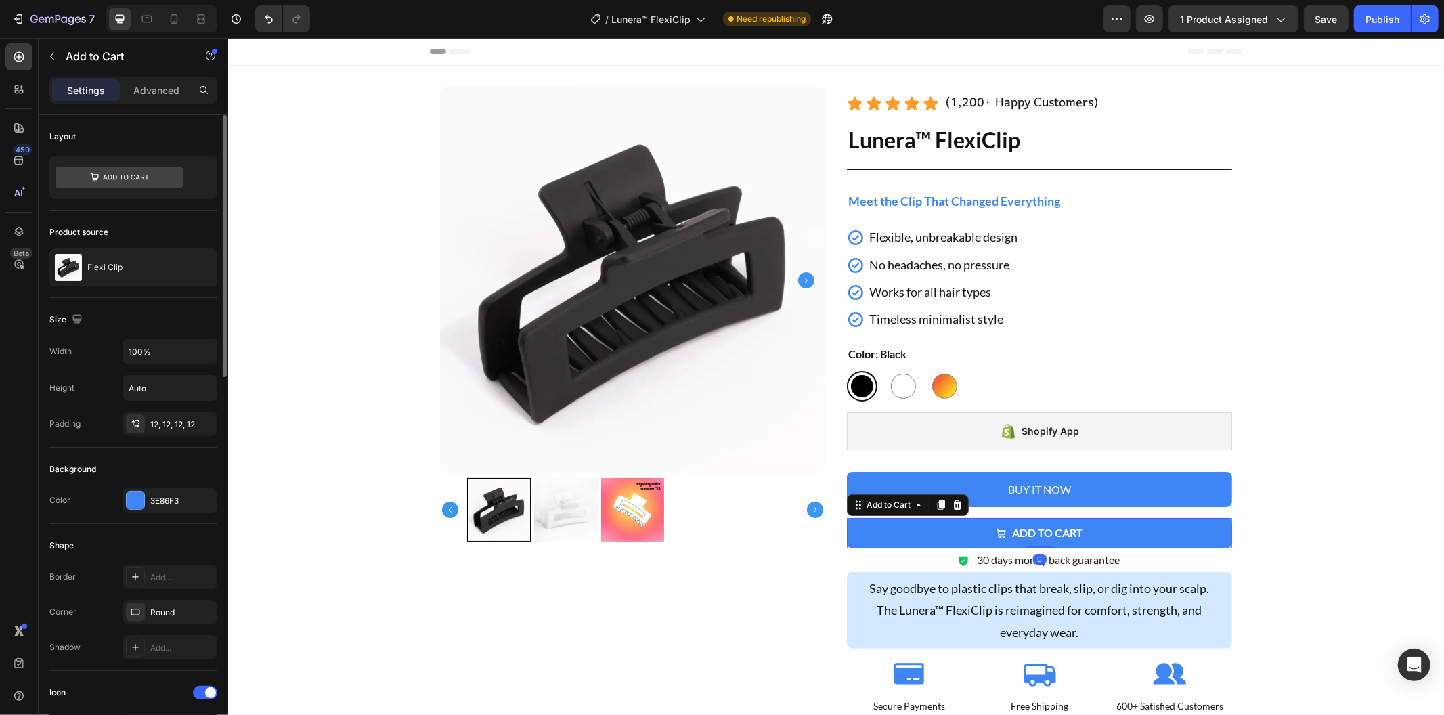
drag, startPoint x: 946, startPoint y: 498, endPoint x: 962, endPoint y: 500, distance: 16.5
click at [948, 498] on div at bounding box center [956, 504] width 16 height 16
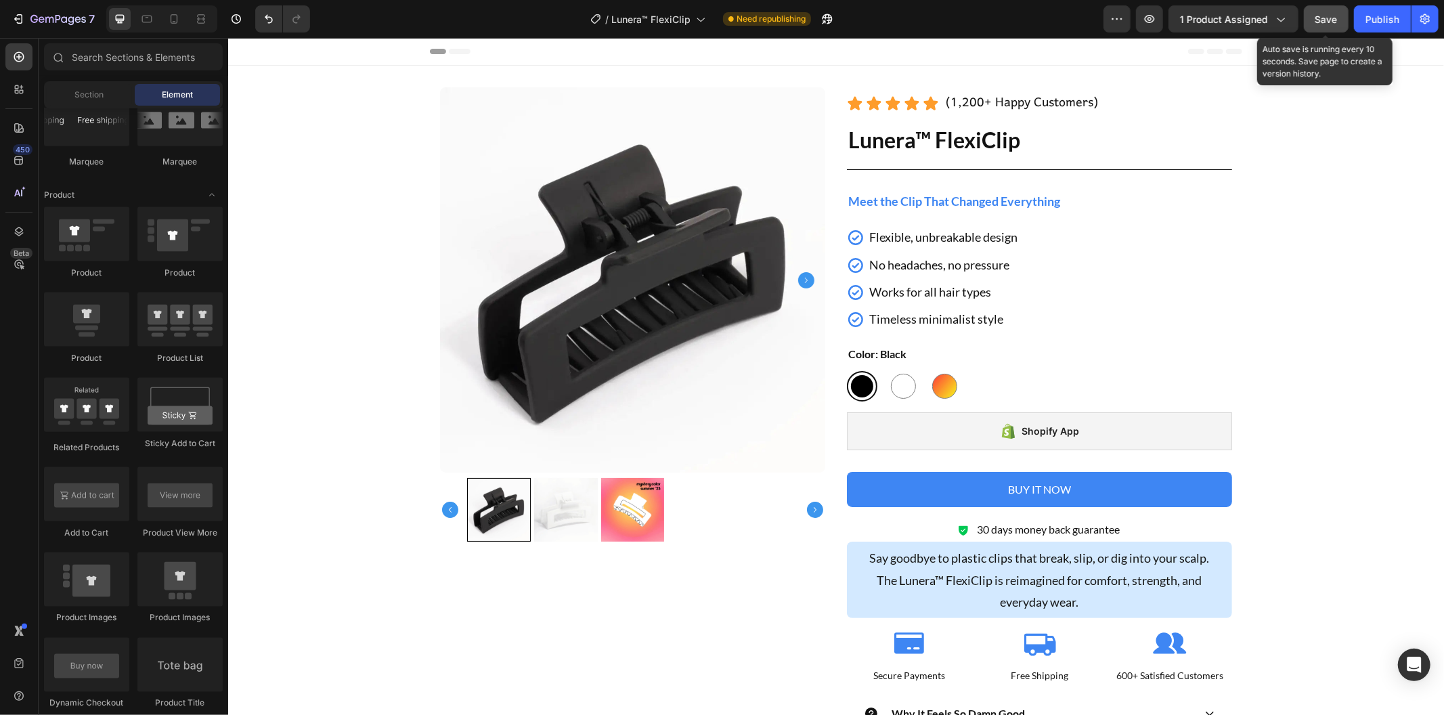
click at [1334, 5] on div "7 Version history / Lunera™ FlexiClip Need republishing Preview 1 product assig…" at bounding box center [722, 19] width 1444 height 39
click at [1330, 23] on span "Save" at bounding box center [1326, 20] width 22 height 12
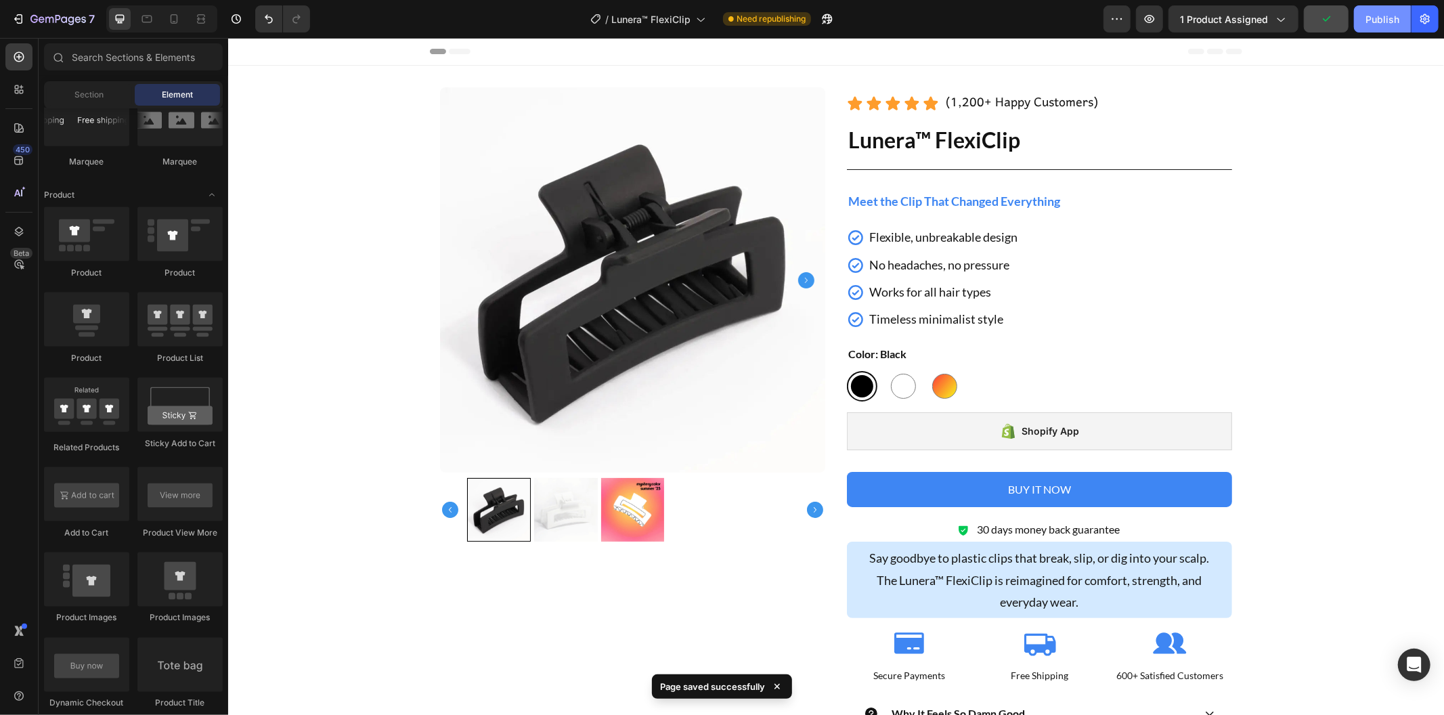
drag, startPoint x: 1383, startPoint y: 14, endPoint x: 1365, endPoint y: 15, distance: 17.7
click at [1384, 14] on div "Publish" at bounding box center [1382, 19] width 34 height 14
